Goal: Task Accomplishment & Management: Use online tool/utility

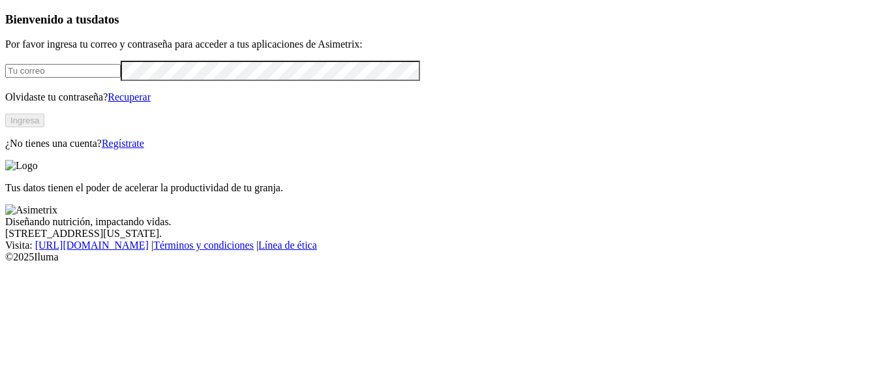
type input "[EMAIL_ADDRESS][DOMAIN_NAME]"
click at [44, 127] on button "Ingresa" at bounding box center [24, 121] width 39 height 14
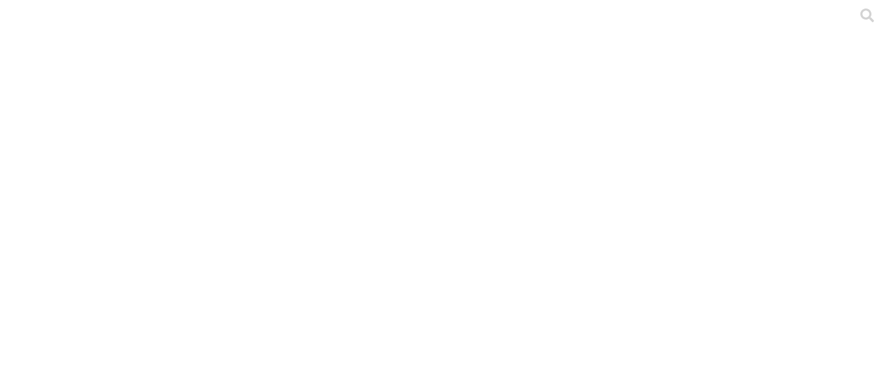
click at [418, 193] on icon at bounding box center [451, 195] width 130 height 130
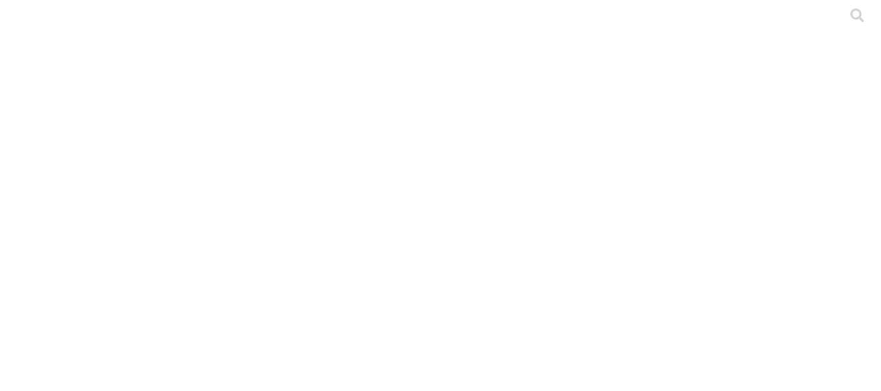
drag, startPoint x: 496, startPoint y: 213, endPoint x: 717, endPoint y: 64, distance: 266.9
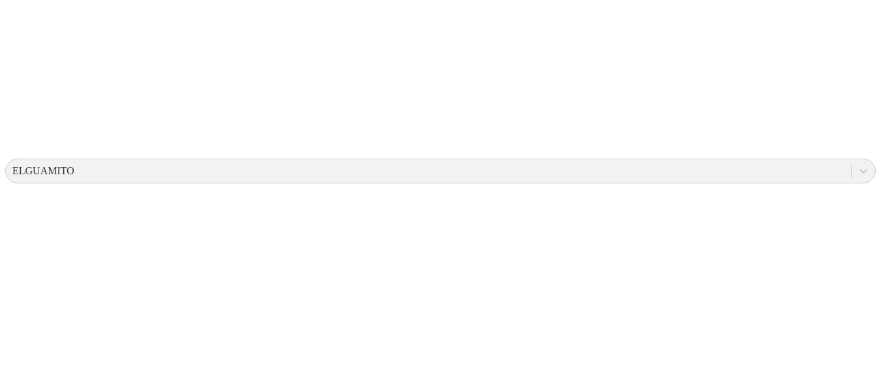
scroll to position [369, 0]
drag, startPoint x: 536, startPoint y: 185, endPoint x: 689, endPoint y: 169, distance: 153.5
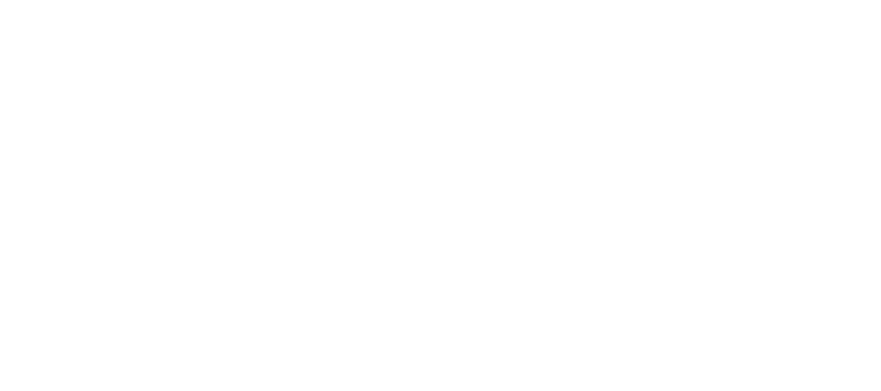
scroll to position [132, 0]
